Goal: Obtain resource: Obtain resource

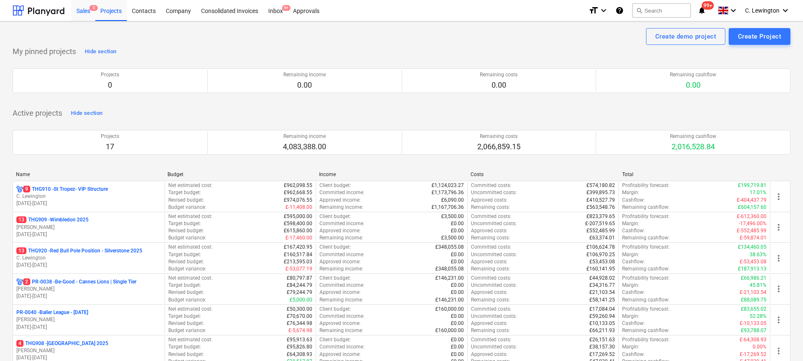
click at [82, 15] on div "Sales 5" at bounding box center [83, 10] width 24 height 21
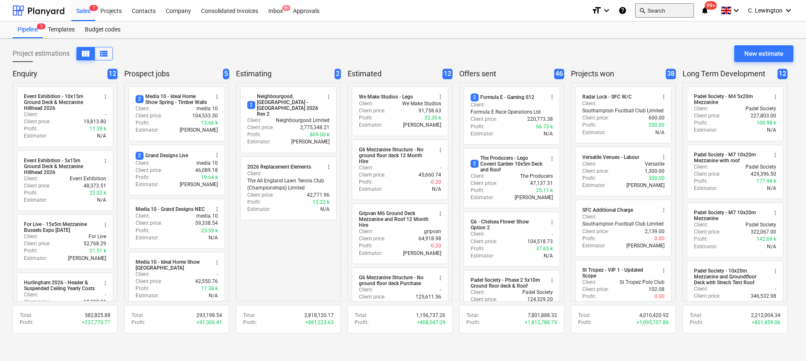
click at [680, 9] on button "search Search" at bounding box center [664, 10] width 59 height 14
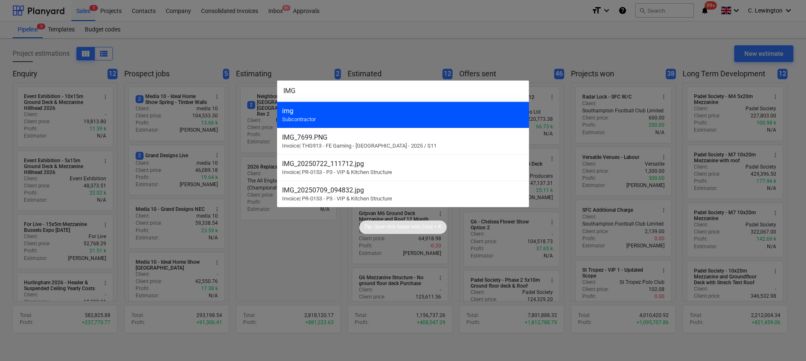
type input "IMG"
click at [424, 108] on div "img" at bounding box center [403, 111] width 242 height 8
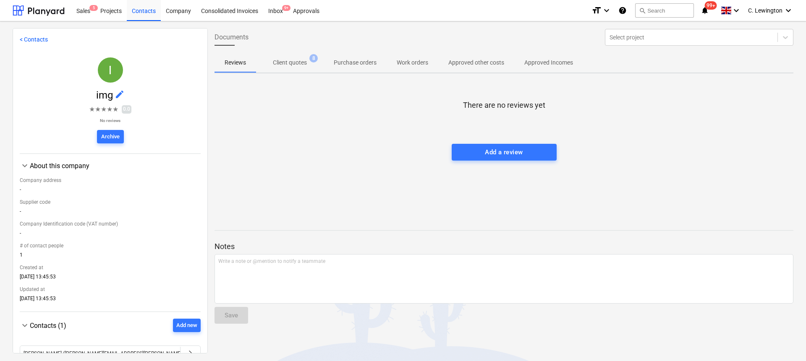
click at [295, 61] on p "Client quotes" at bounding box center [290, 62] width 34 height 9
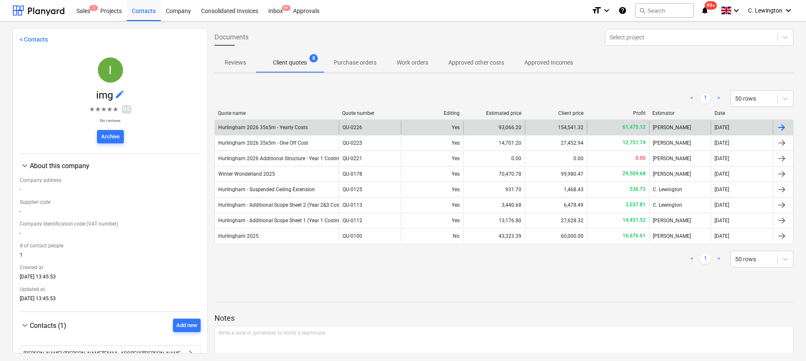
click at [318, 131] on div "Hurlingham 2026 35x5m - Yearly Costs" at bounding box center [277, 127] width 124 height 13
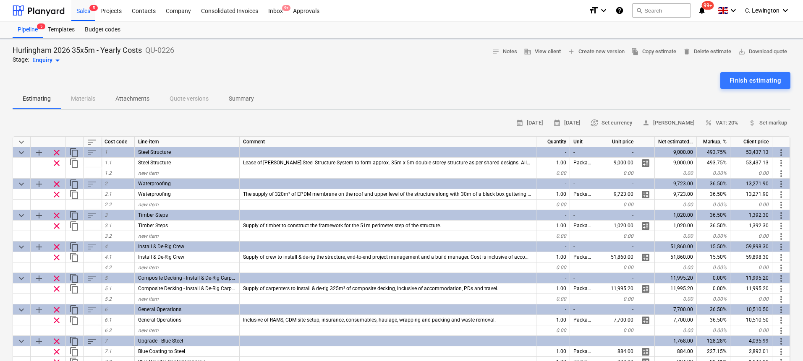
type textarea "x"
click at [758, 52] on span "save_alt Download quote" at bounding box center [762, 52] width 49 height 10
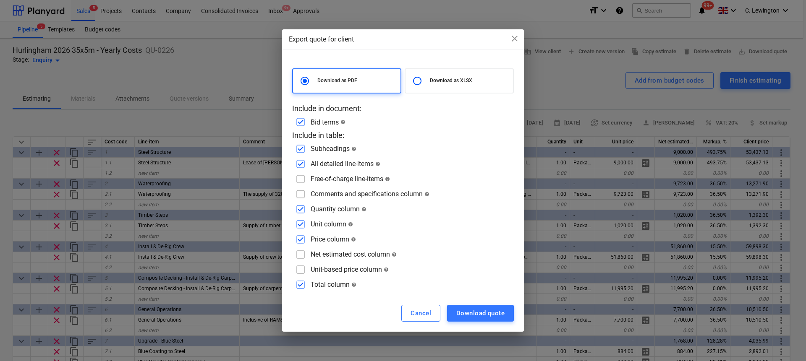
click at [458, 77] on p "Download as XLSX" at bounding box center [470, 80] width 80 height 7
radio input "false"
radio input "true"
checkbox input "false"
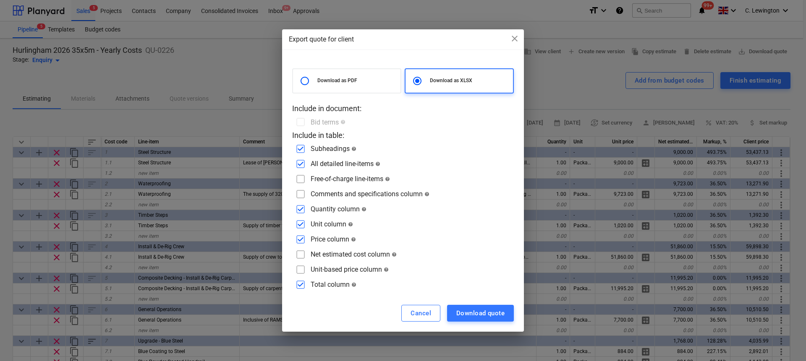
click at [302, 180] on input "checkbox" at bounding box center [300, 179] width 13 height 13
checkbox input "true"
click at [298, 193] on input "checkbox" at bounding box center [300, 194] width 13 height 13
checkbox input "true"
click at [497, 313] on div "Download quote" at bounding box center [480, 313] width 48 height 11
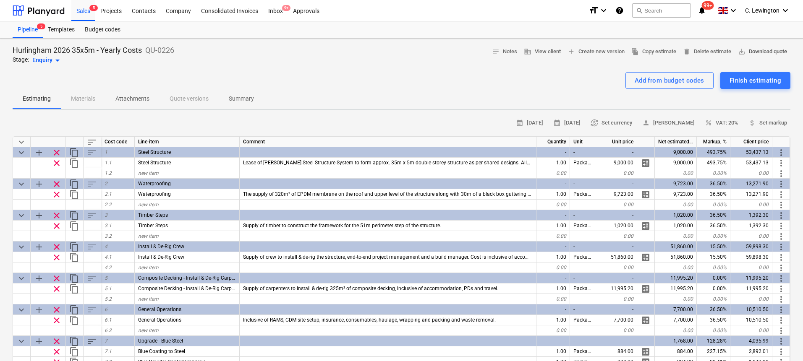
click at [767, 53] on span "save_alt Download quote" at bounding box center [762, 52] width 49 height 10
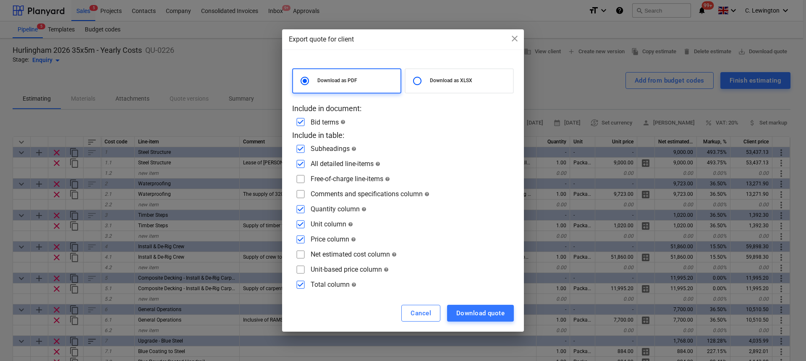
click at [429, 81] on div at bounding box center [419, 81] width 21 height 17
radio input "false"
radio input "true"
checkbox input "false"
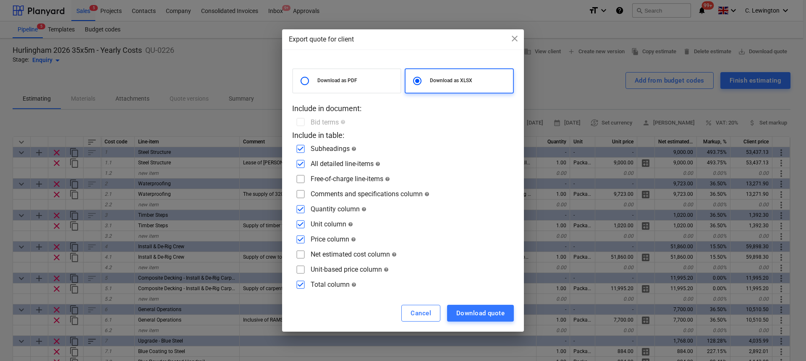
click at [301, 175] on input "checkbox" at bounding box center [300, 179] width 13 height 13
checkbox input "true"
click at [301, 193] on input "checkbox" at bounding box center [300, 194] width 13 height 13
checkbox input "true"
click at [303, 255] on input "checkbox" at bounding box center [300, 254] width 13 height 13
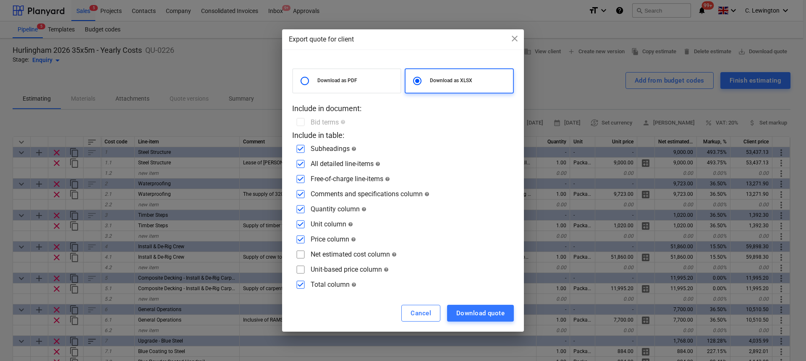
checkbox input "true"
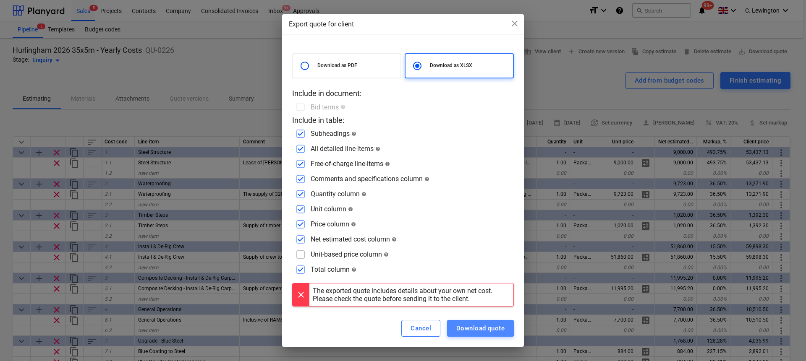
click at [475, 331] on div "Download quote" at bounding box center [480, 328] width 48 height 11
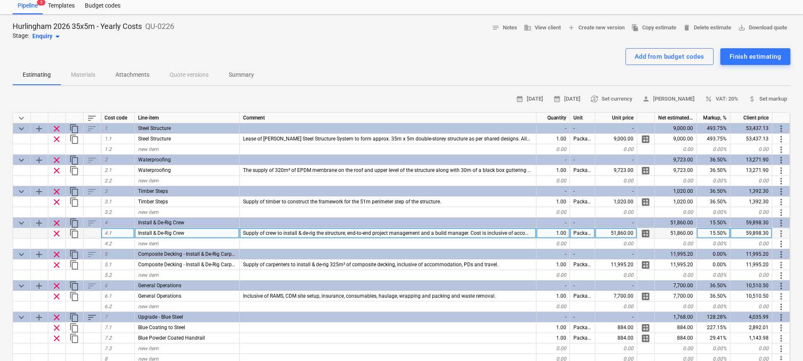
scroll to position [42, 0]
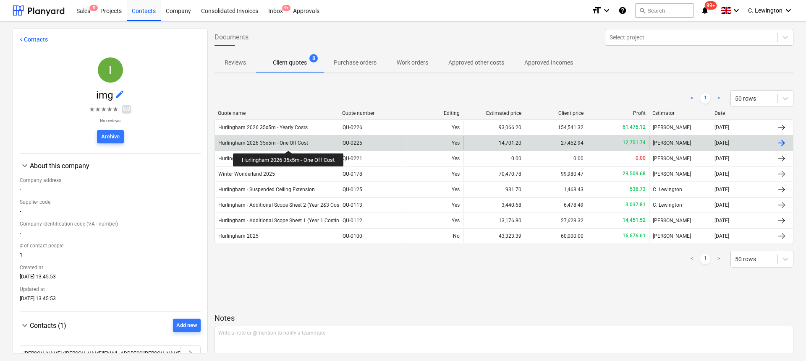
click at [290, 143] on div "Hurlingham 2026 35x5m - One Off Cost" at bounding box center [263, 143] width 90 height 6
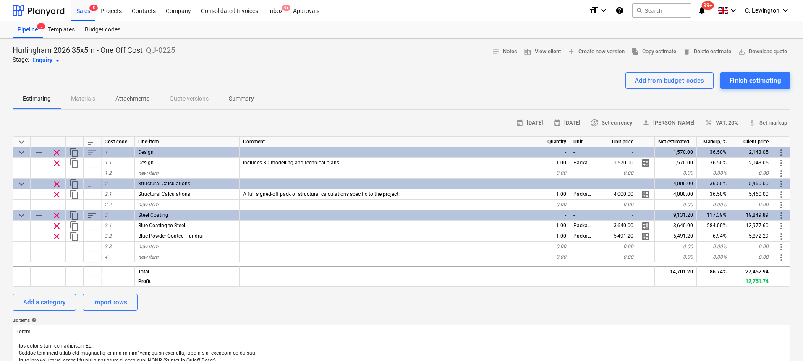
type textarea "x"
click at [769, 53] on span "save_alt Download quote" at bounding box center [762, 52] width 49 height 10
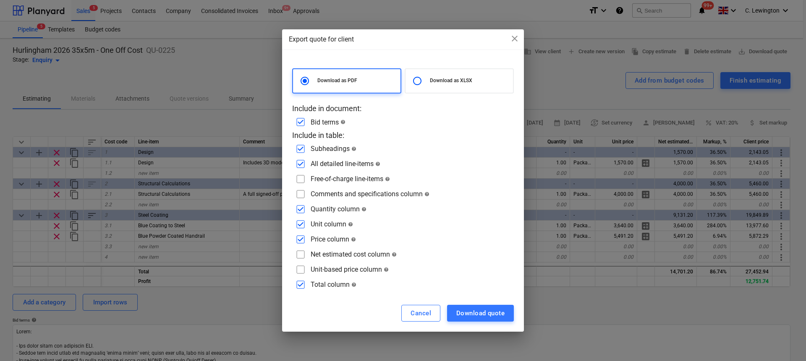
click at [302, 181] on input "checkbox" at bounding box center [300, 179] width 13 height 13
checkbox input "true"
click at [301, 192] on input "checkbox" at bounding box center [300, 194] width 13 height 13
checkbox input "true"
click at [303, 255] on input "checkbox" at bounding box center [300, 254] width 13 height 13
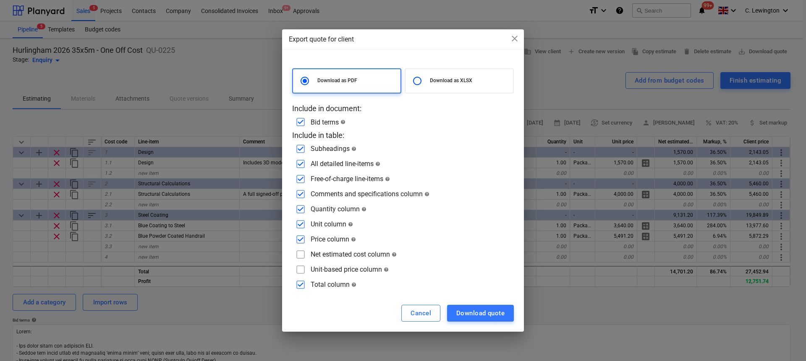
checkbox input "true"
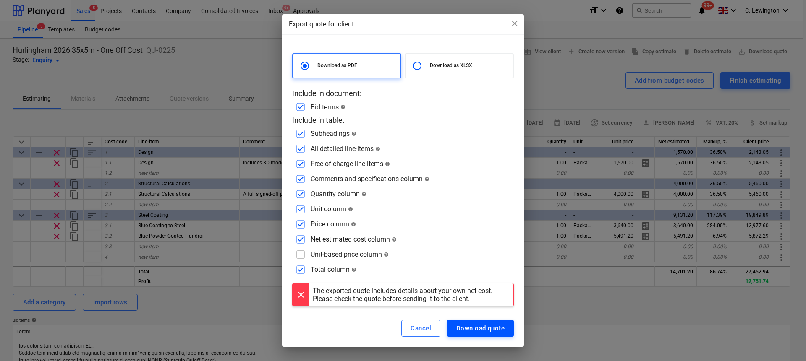
click at [483, 326] on div "Download quote" at bounding box center [480, 328] width 48 height 11
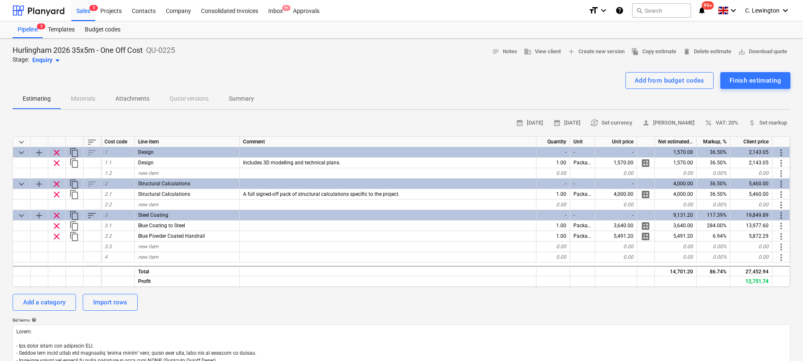
click at [706, 304] on div "Add a category Import rows" at bounding box center [402, 302] width 778 height 17
click at [765, 49] on span "save_alt Download quote" at bounding box center [762, 52] width 49 height 10
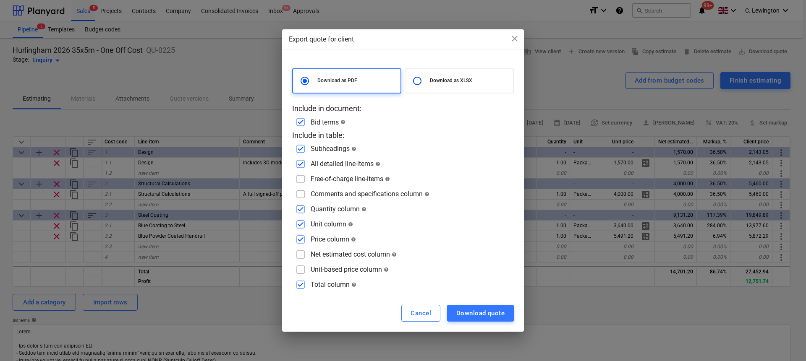
click at [450, 84] on div "Download as XLSX" at bounding box center [459, 80] width 109 height 25
radio input "false"
radio input "true"
checkbox input "false"
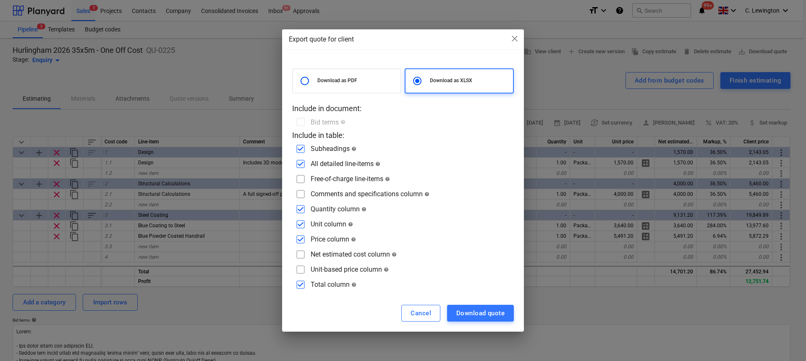
click at [306, 178] on input "checkbox" at bounding box center [300, 179] width 13 height 13
click at [303, 186] on input "checkbox" at bounding box center [300, 179] width 13 height 13
click at [298, 178] on input "checkbox" at bounding box center [300, 179] width 13 height 13
checkbox input "true"
click at [301, 200] on input "checkbox" at bounding box center [300, 194] width 13 height 13
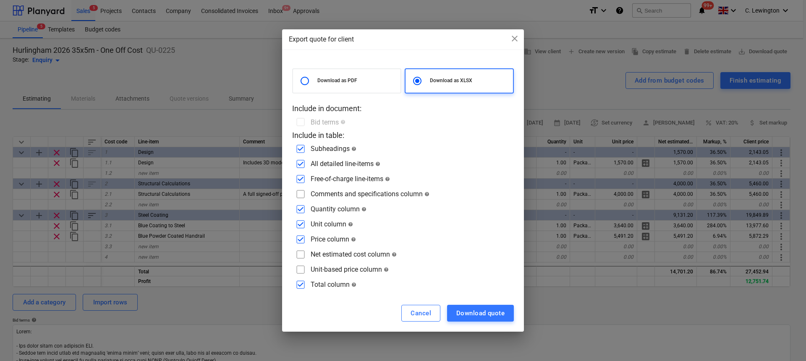
checkbox input "true"
click at [301, 253] on input "checkbox" at bounding box center [300, 254] width 13 height 13
checkbox input "true"
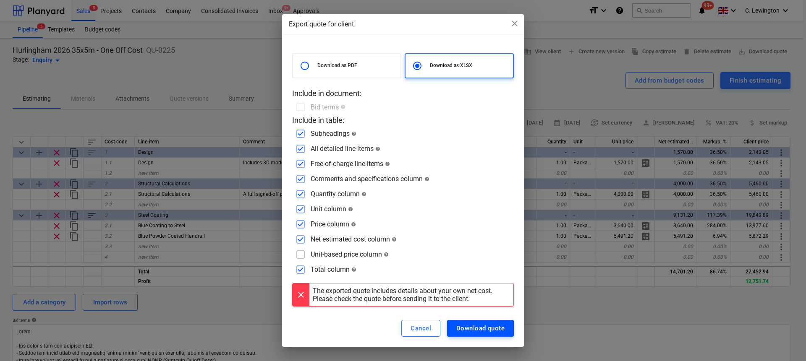
click at [469, 328] on div "Download quote" at bounding box center [480, 328] width 48 height 11
